Goal: Communication & Community: Answer question/provide support

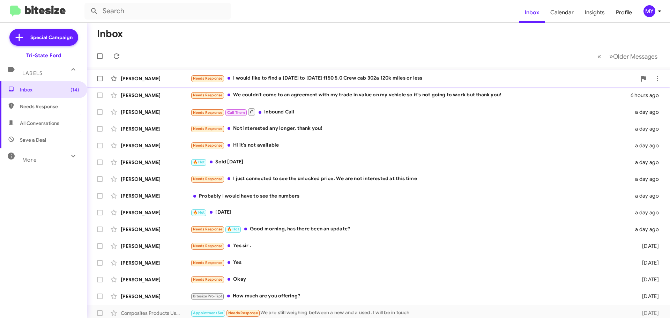
click at [302, 80] on div "Needs Response I would like to find a [DATE] to [DATE] f150 5.0 Crew cab 302a 1…" at bounding box center [414, 78] width 446 height 8
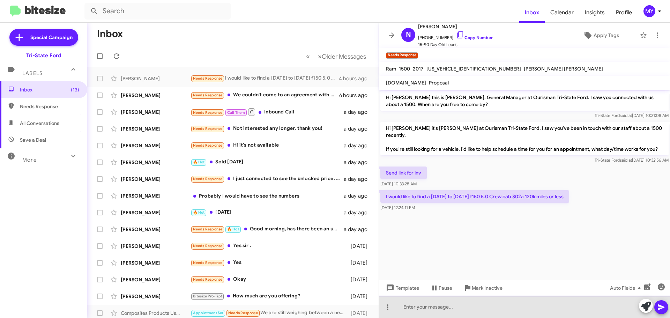
click at [494, 309] on div at bounding box center [524, 307] width 291 height 22
click at [480, 305] on div at bounding box center [524, 307] width 291 height 22
paste div
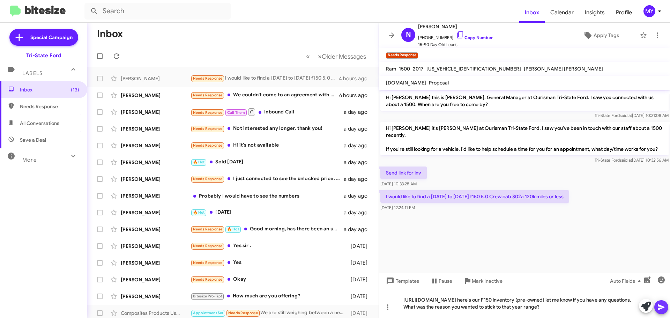
click at [660, 308] on icon at bounding box center [661, 307] width 8 height 8
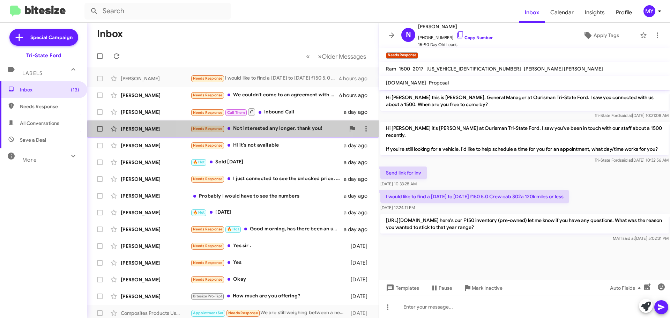
click at [257, 132] on div "Needs Response Not interested any longer, thank you!" at bounding box center [268, 129] width 155 height 8
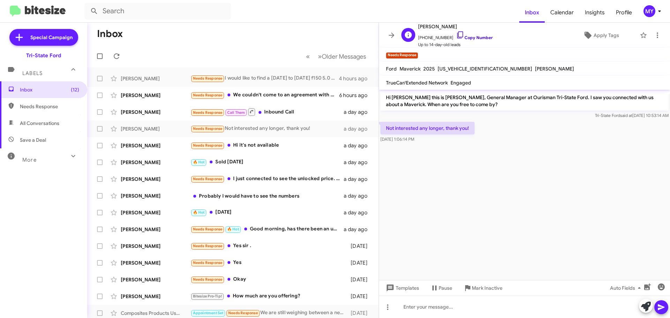
click at [457, 35] on icon at bounding box center [460, 34] width 6 height 7
click at [249, 78] on div "Needs Response I would like to find a [DATE] to [DATE] f150 5.0 Crew cab 302a 1…" at bounding box center [268, 78] width 155 height 8
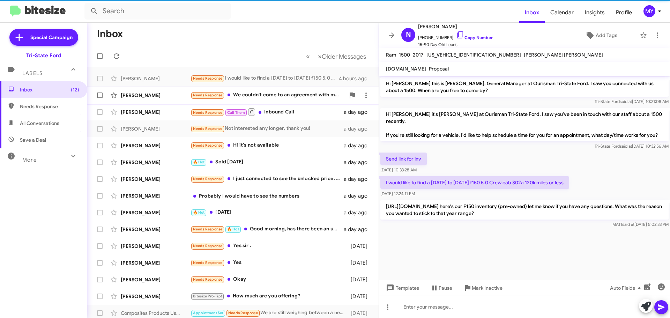
click at [263, 96] on div "Needs Response We couldn't come to an agreement with my trade in value on my ve…" at bounding box center [268, 95] width 155 height 8
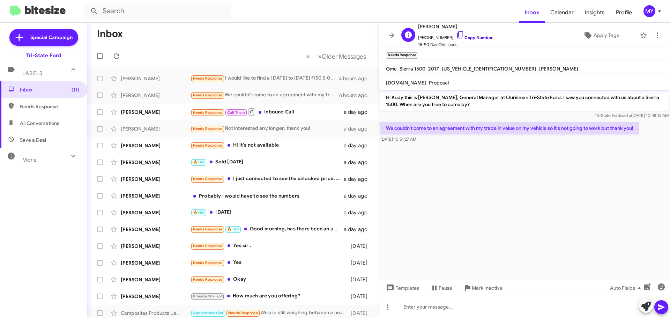
click at [456, 36] on icon at bounding box center [460, 35] width 8 height 8
click at [456, 35] on icon at bounding box center [460, 35] width 8 height 8
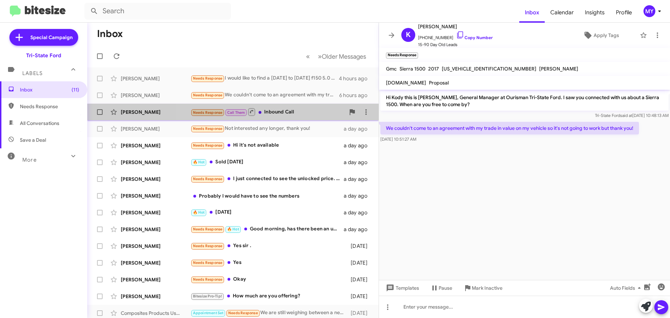
click at [283, 109] on div "Needs Response Call Them Inbound Call" at bounding box center [268, 112] width 155 height 9
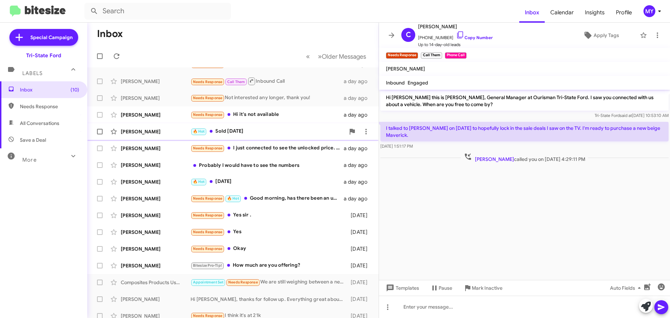
scroll to position [70, 0]
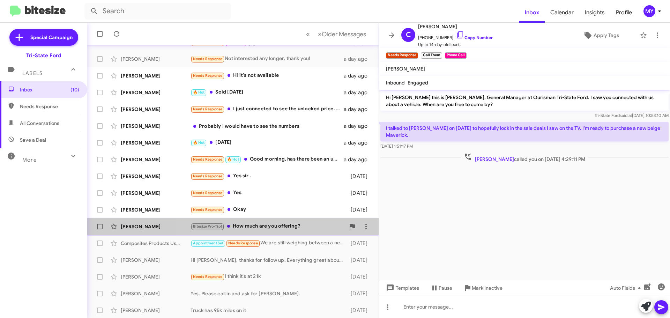
click at [290, 230] on div "Bitesize Pro-Tip! How much are you offering?" at bounding box center [268, 226] width 155 height 8
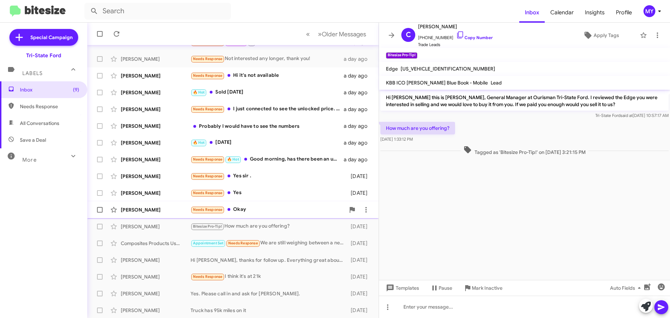
click at [283, 207] on div "Needs Response Okay" at bounding box center [268, 210] width 155 height 8
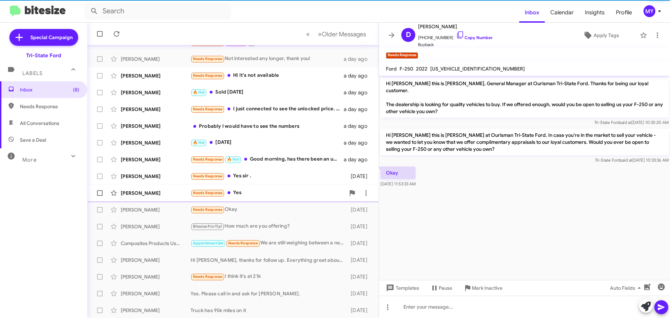
click at [286, 191] on div "Needs Response Yes" at bounding box center [268, 193] width 155 height 8
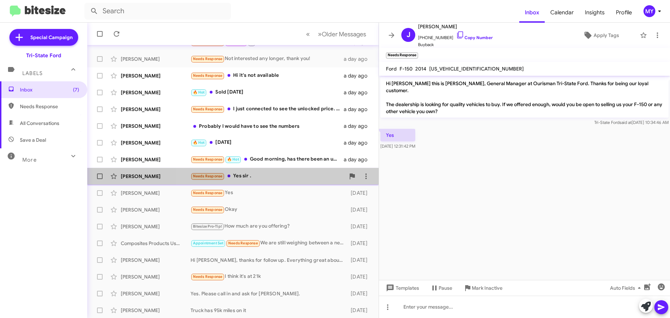
click at [291, 173] on div "Needs Response Yes sir ." at bounding box center [268, 176] width 155 height 8
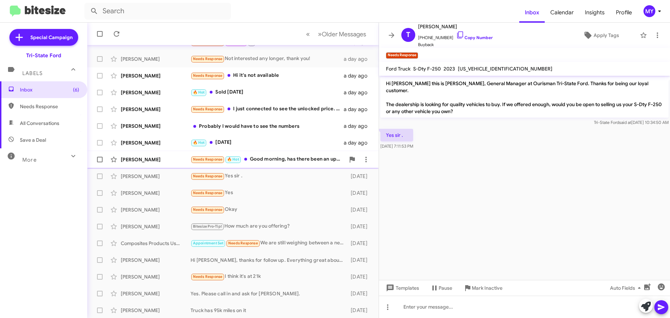
click at [295, 157] on div "Needs Response 🔥 Hot Good morning, has there been an update?" at bounding box center [268, 159] width 155 height 8
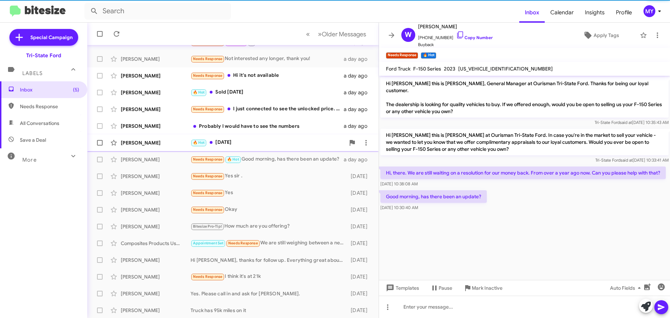
click at [292, 138] on div "[PERSON_NAME] 🔥 Hot [DATE] a day ago" at bounding box center [233, 143] width 280 height 14
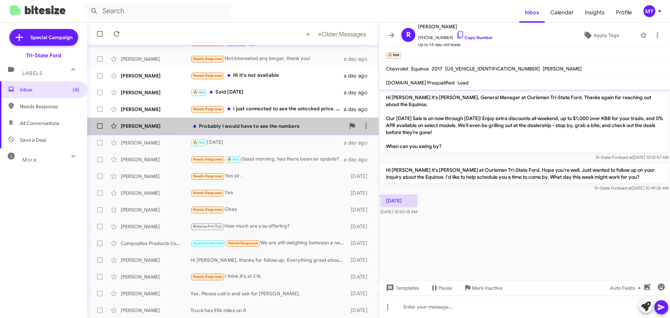
click at [282, 127] on div "Probably I would have to see the numbers" at bounding box center [268, 126] width 155 height 7
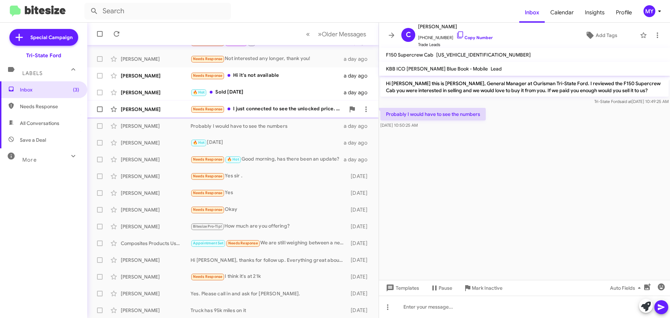
click at [292, 110] on div "Needs Response I just connected to see the unlocked price. We are not intereste…" at bounding box center [268, 109] width 155 height 8
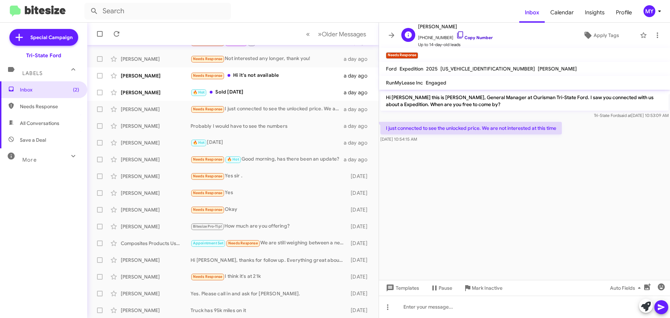
click at [456, 35] on icon at bounding box center [460, 35] width 8 height 8
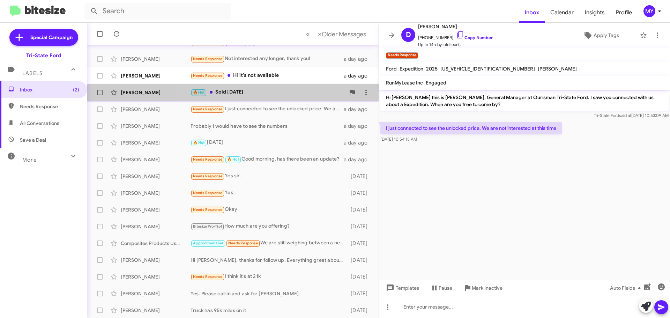
click at [257, 94] on div "🔥 Hot Sold [DATE]" at bounding box center [268, 92] width 155 height 8
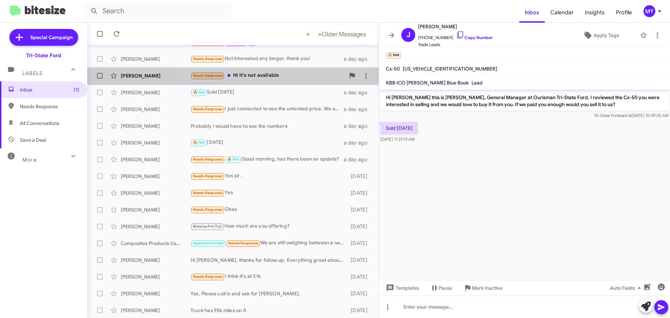
click at [280, 76] on div "Needs Response Hi it's not available" at bounding box center [268, 76] width 155 height 8
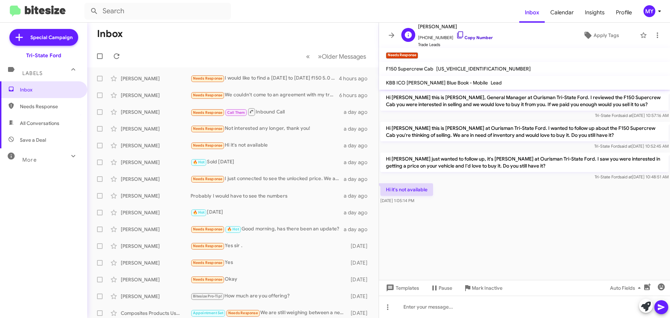
click at [456, 37] on icon at bounding box center [460, 35] width 8 height 8
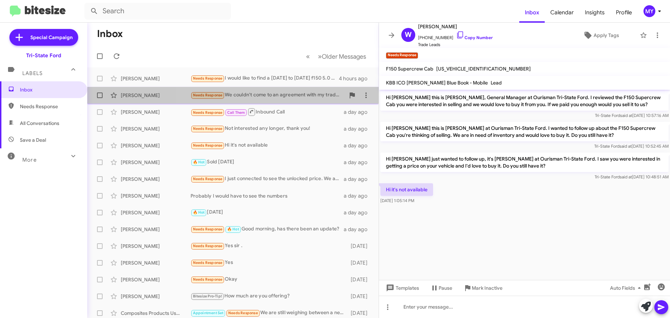
click at [288, 97] on div "Needs Response We couldn't come to an agreement with my trade in value on my ve…" at bounding box center [268, 95] width 155 height 8
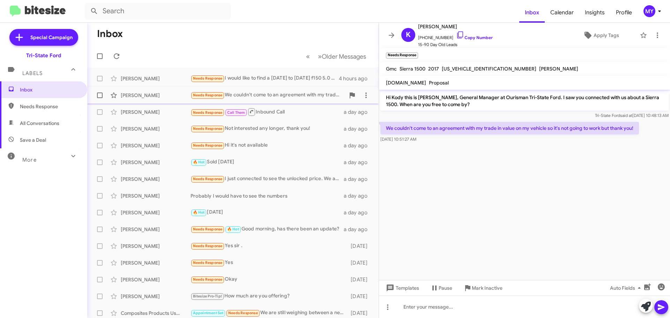
click at [288, 95] on div "Needs Response We couldn't come to an agreement with my trade in value on my ve…" at bounding box center [268, 95] width 155 height 8
click at [654, 36] on icon at bounding box center [658, 35] width 8 height 8
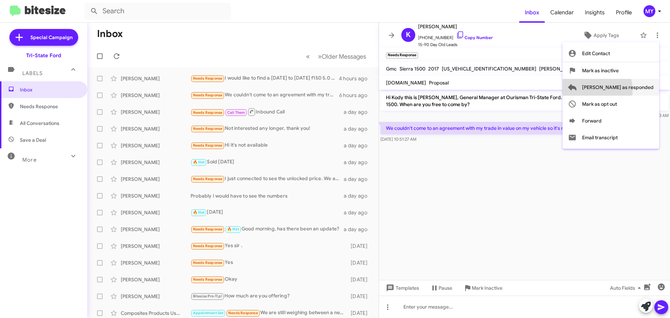
click at [622, 90] on span "[PERSON_NAME] as responded" at bounding box center [618, 87] width 72 height 17
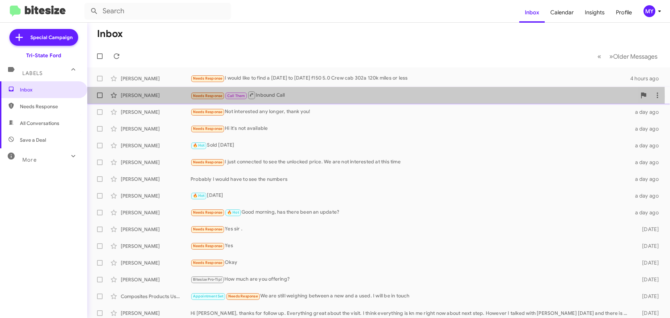
click at [297, 96] on div "Needs Response Call Them Inbound Call" at bounding box center [414, 95] width 446 height 9
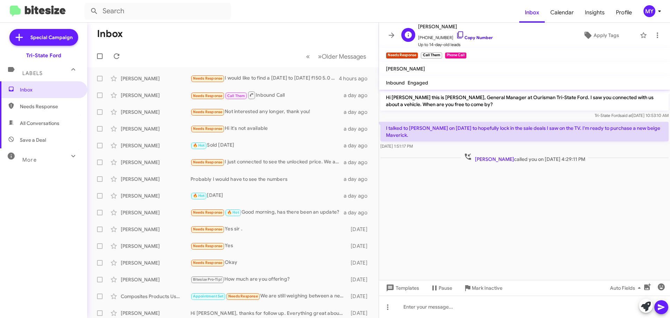
click at [456, 35] on icon at bounding box center [460, 35] width 8 height 8
